Goal: Task Accomplishment & Management: Use online tool/utility

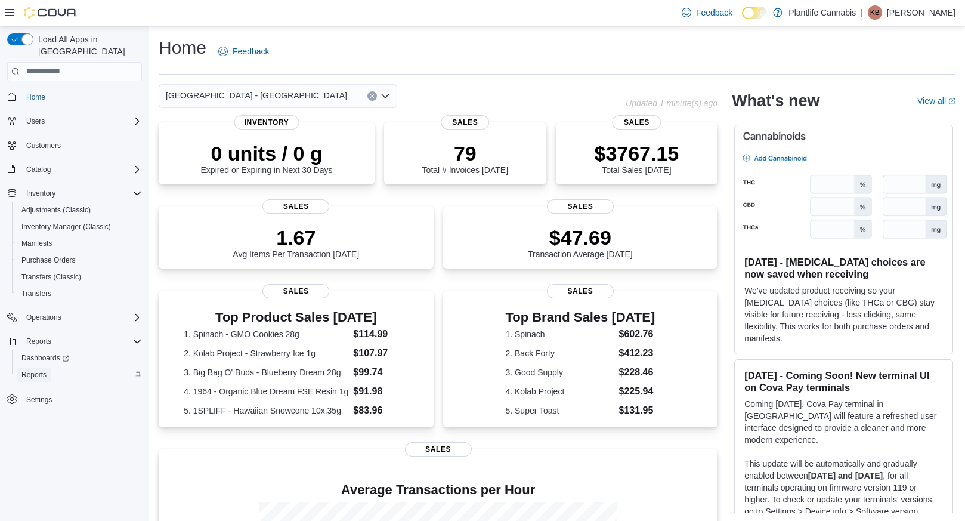
click at [29, 370] on span "Reports" at bounding box center [33, 375] width 25 height 10
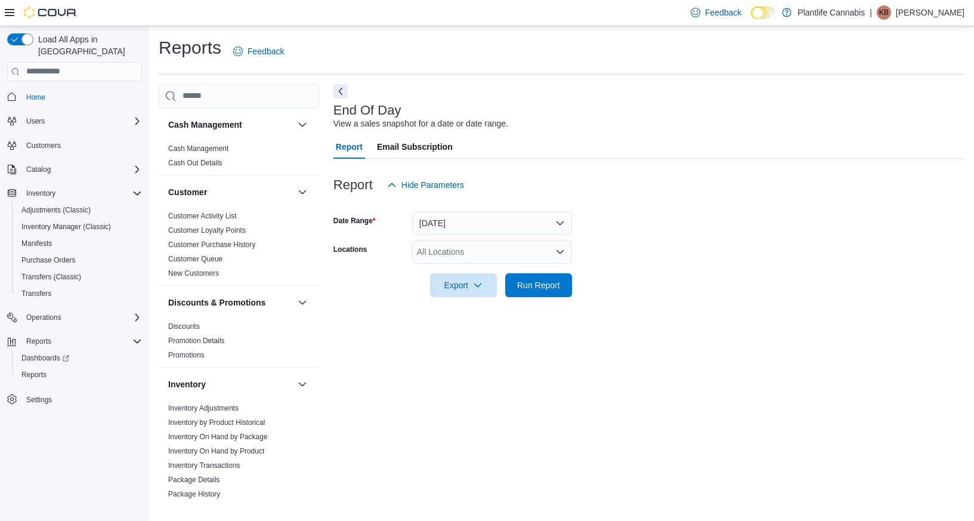
click at [446, 252] on div "All Locations" at bounding box center [492, 252] width 160 height 24
type input "****"
click at [505, 273] on span "[GEOGRAPHIC_DATA] - [GEOGRAPHIC_DATA]" at bounding box center [534, 272] width 181 height 12
drag, startPoint x: 675, startPoint y: 271, endPoint x: 581, endPoint y: 283, distance: 94.4
click at [663, 273] on form "Date Range [DATE] Locations [GEOGRAPHIC_DATA] - [GEOGRAPHIC_DATA] Export Run Re…" at bounding box center [648, 247] width 631 height 100
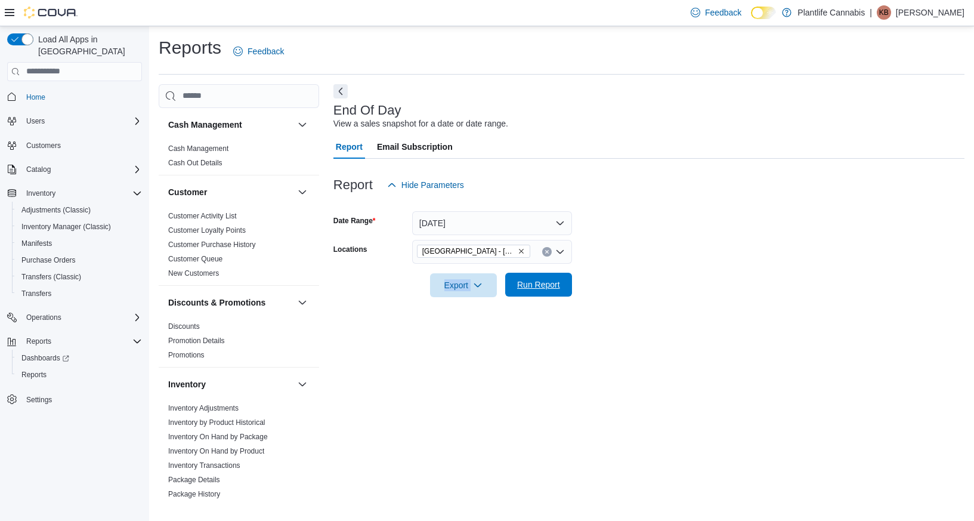
drag, startPoint x: 558, startPoint y: 289, endPoint x: 616, endPoint y: 327, distance: 69.0
click at [558, 289] on span "Run Report" at bounding box center [538, 285] width 43 height 12
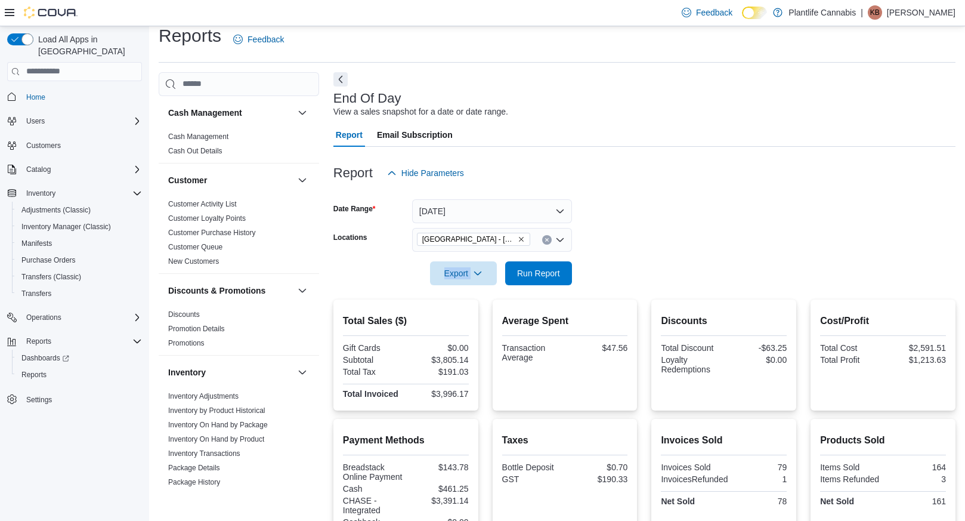
scroll to position [230, 0]
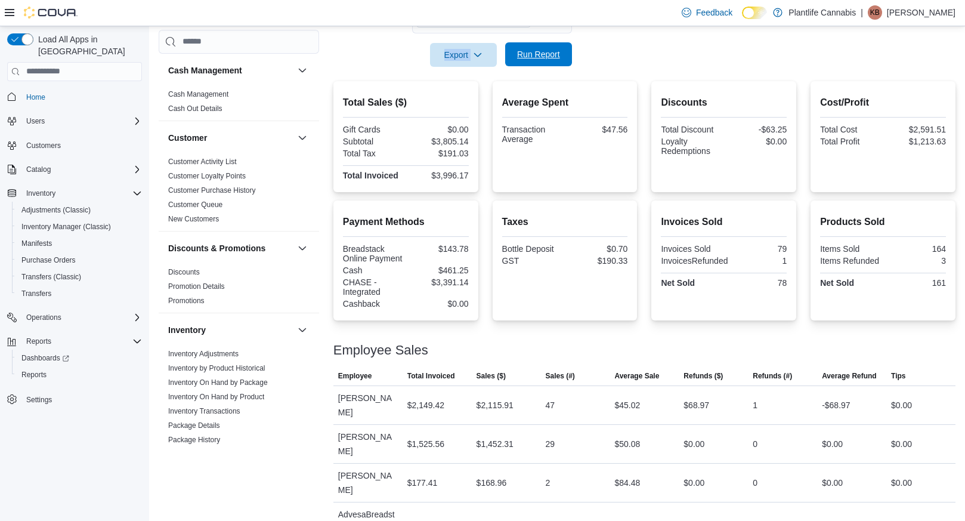
click at [530, 47] on span "Run Report" at bounding box center [538, 54] width 52 height 24
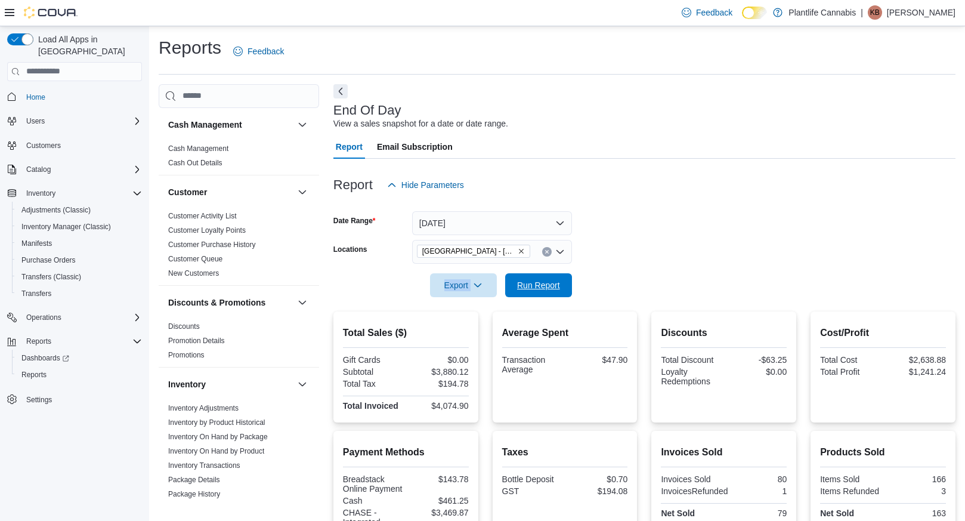
drag, startPoint x: 534, startPoint y: 295, endPoint x: 612, endPoint y: 265, distance: 83.4
click at [534, 294] on span "Run Report" at bounding box center [538, 285] width 52 height 24
